Goal: Task Accomplishment & Management: Complete application form

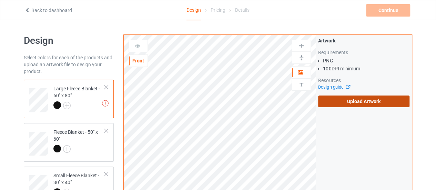
click at [333, 99] on label "Upload Artwork" at bounding box center [363, 102] width 91 height 12
click at [0, 0] on input "Upload Artwork" at bounding box center [0, 0] width 0 height 0
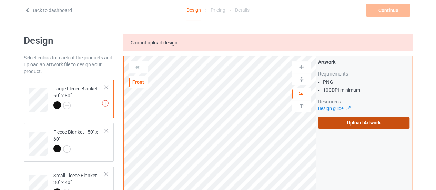
click at [342, 122] on label "Upload Artwork" at bounding box center [363, 123] width 91 height 12
click at [0, 0] on input "Upload Artwork" at bounding box center [0, 0] width 0 height 0
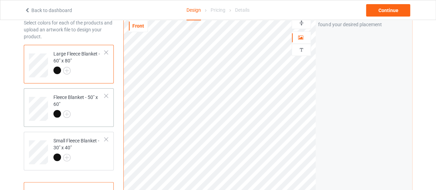
scroll to position [34, 0]
click at [81, 121] on td "Fleece Blanket - 50" x 60"" at bounding box center [79, 107] width 59 height 31
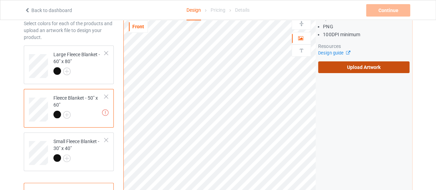
click at [327, 65] on label "Upload Artwork" at bounding box center [363, 67] width 91 height 12
click at [0, 0] on input "Upload Artwork" at bounding box center [0, 0] width 0 height 0
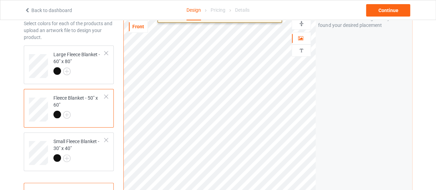
click at [297, 156] on html "Back to dashboard Design Pricing Details Continue Design Select colors for each…" at bounding box center [218, 61] width 436 height 190
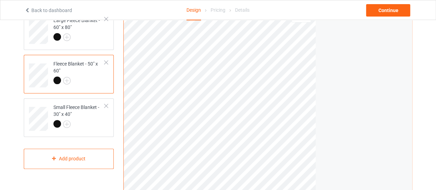
scroll to position [68, 0]
click at [80, 122] on div at bounding box center [78, 125] width 51 height 10
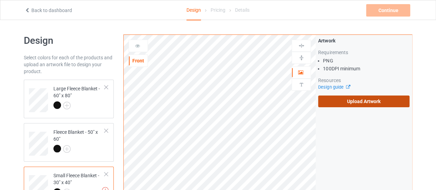
click at [330, 96] on label "Upload Artwork" at bounding box center [363, 102] width 91 height 12
click at [0, 0] on input "Upload Artwork" at bounding box center [0, 0] width 0 height 0
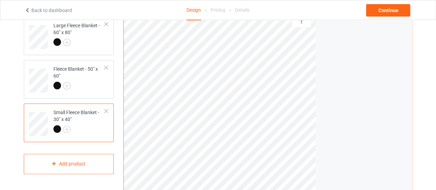
scroll to position [66, 0]
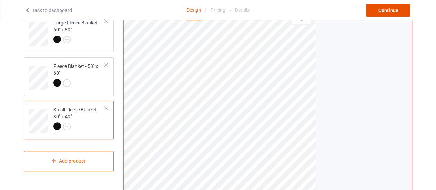
click at [376, 11] on div "Continue" at bounding box center [388, 10] width 44 height 12
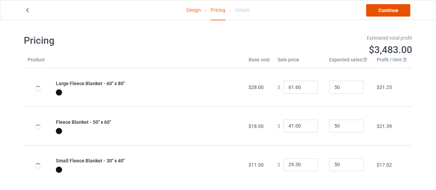
click at [375, 13] on link "Continue" at bounding box center [388, 10] width 44 height 12
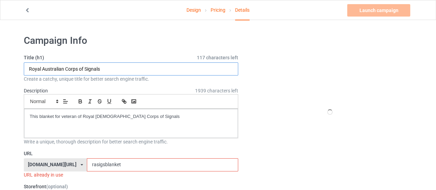
drag, startPoint x: 105, startPoint y: 71, endPoint x: 0, endPoint y: 59, distance: 105.6
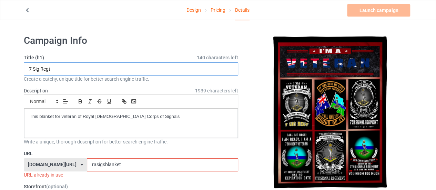
type input "7 Sig Regt"
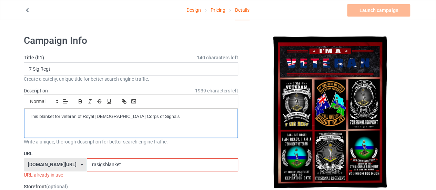
click at [82, 116] on p "This blanket for veteran of Royal [DEMOGRAPHIC_DATA] Corps of Signals" at bounding box center [131, 116] width 203 height 7
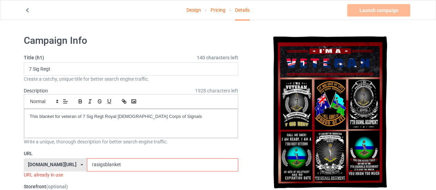
drag, startPoint x: 84, startPoint y: 165, endPoint x: 39, endPoint y: 166, distance: 45.9
click at [39, 166] on div "[DOMAIN_NAME][URL] [DOMAIN_NAME][URL] [DOMAIN_NAME][URL] 628cf994452c5e0035e481…" at bounding box center [131, 164] width 215 height 13
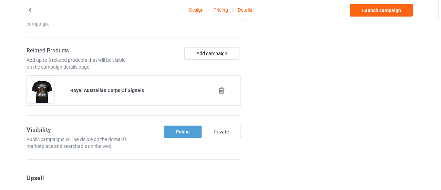
scroll to position [408, 0]
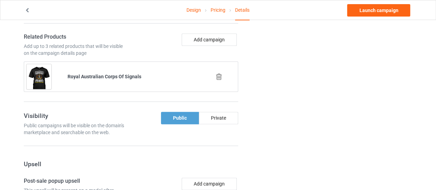
type input "7sigregtblanket"
click at [220, 74] on icon at bounding box center [219, 76] width 9 height 7
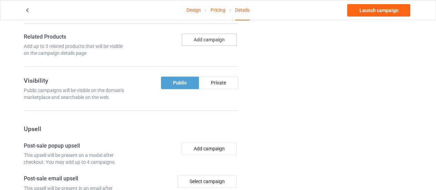
click at [203, 37] on button "Add campaign" at bounding box center [209, 39] width 55 height 12
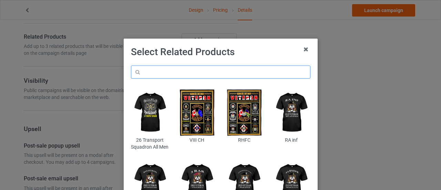
click at [187, 69] on input "text" at bounding box center [221, 72] width 180 height 13
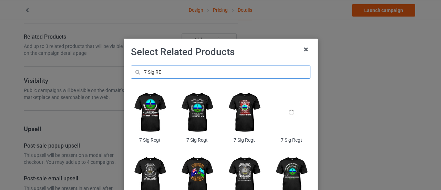
type input "7 Sig RE"
click at [152, 117] on img at bounding box center [150, 112] width 38 height 47
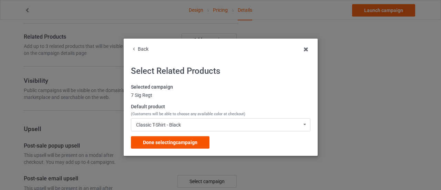
click at [159, 143] on span "Done selecting campaign" at bounding box center [170, 143] width 54 height 6
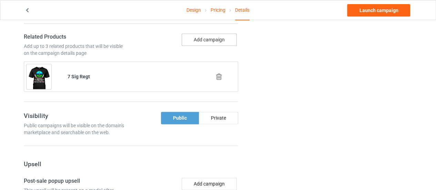
click at [199, 36] on button "Add campaign" at bounding box center [209, 39] width 55 height 12
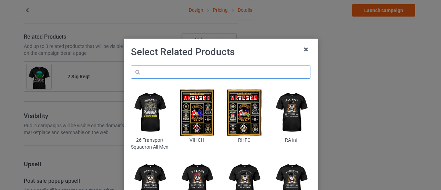
click at [181, 72] on input "text" at bounding box center [221, 72] width 180 height 13
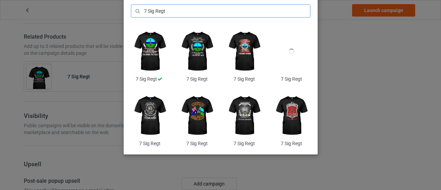
scroll to position [61, 0]
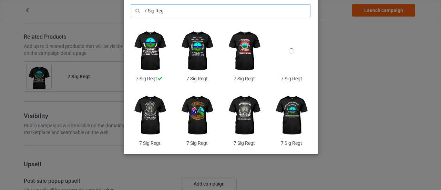
type input "7 Sig Reg"
click at [153, 125] on img at bounding box center [150, 115] width 38 height 47
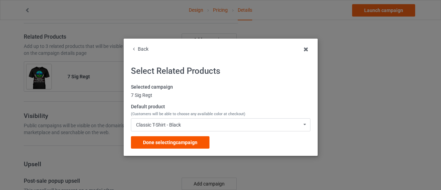
click at [162, 140] on span "Done selecting campaign" at bounding box center [170, 143] width 54 height 6
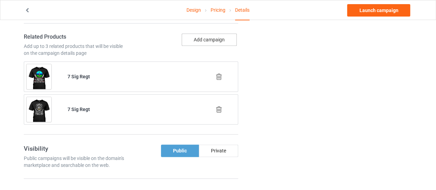
click at [205, 37] on button "Add campaign" at bounding box center [209, 39] width 55 height 12
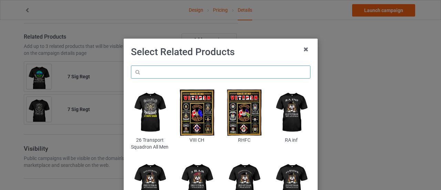
click at [180, 69] on input "text" at bounding box center [221, 72] width 180 height 13
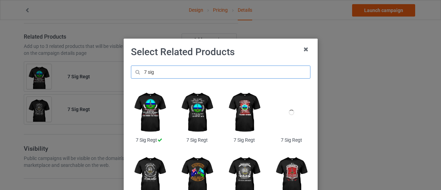
type input "7 sig"
click at [198, 171] on img at bounding box center [197, 176] width 38 height 47
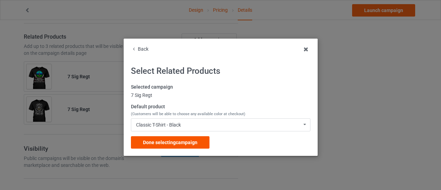
click at [192, 142] on span "Done selecting campaign" at bounding box center [170, 143] width 54 height 6
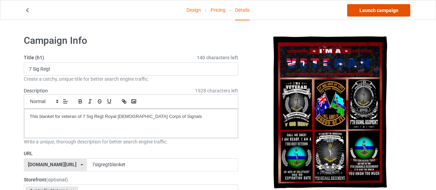
click at [359, 9] on link "Launch campaign" at bounding box center [378, 10] width 63 height 12
